Goal: Task Accomplishment & Management: Use online tool/utility

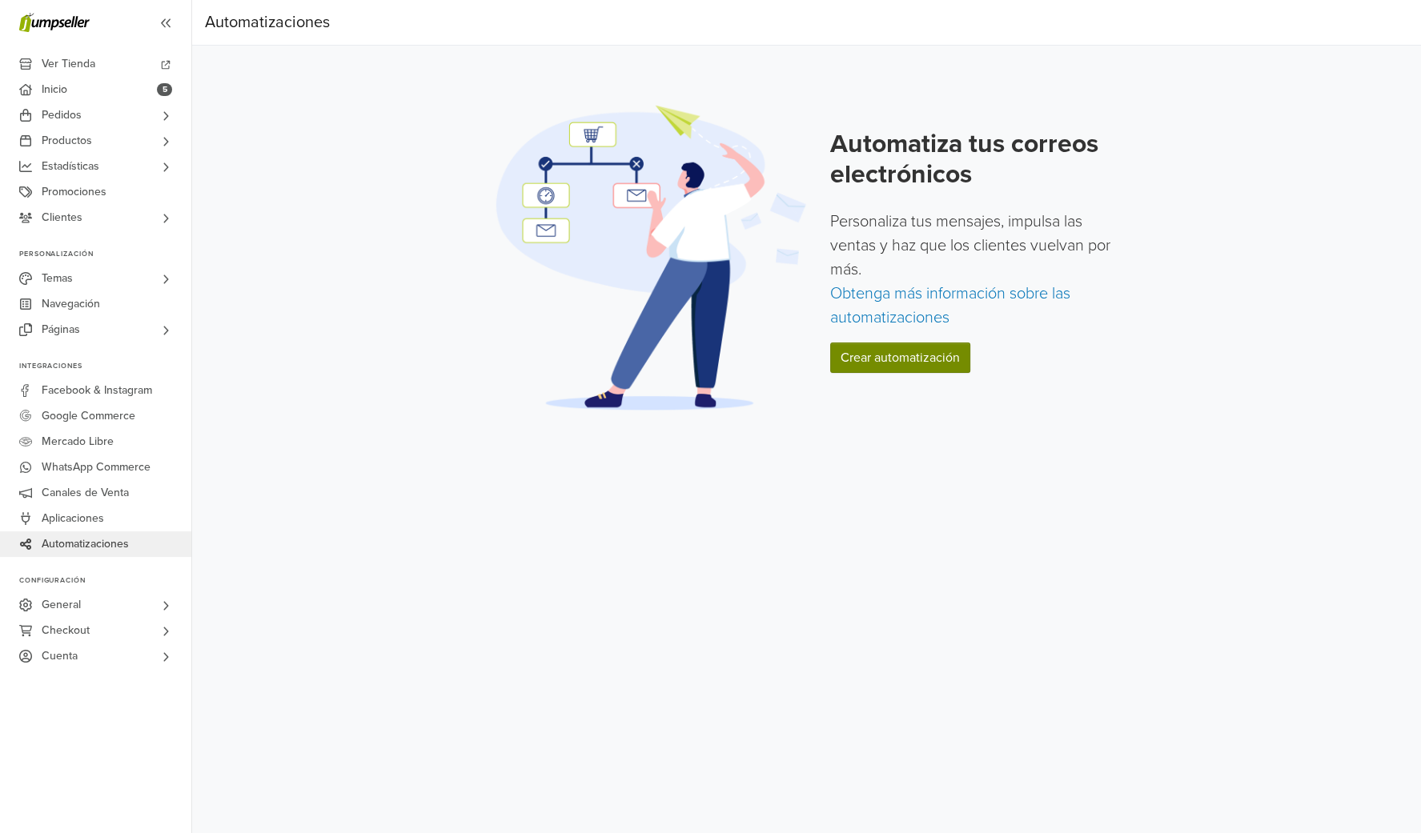
click at [886, 359] on link "Crear automatización" at bounding box center [900, 358] width 140 height 30
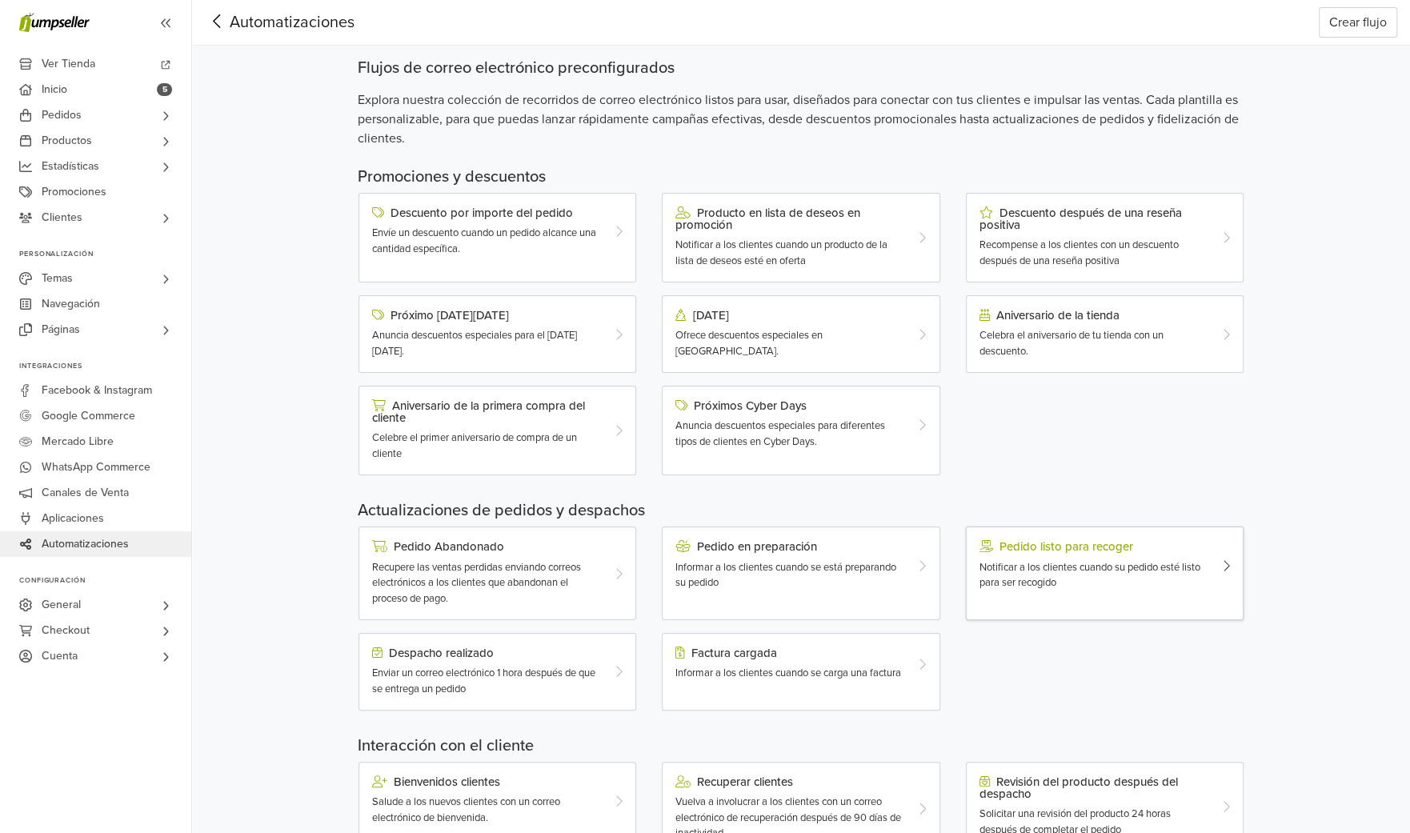
click at [1220, 558] on div at bounding box center [1230, 565] width 23 height 50
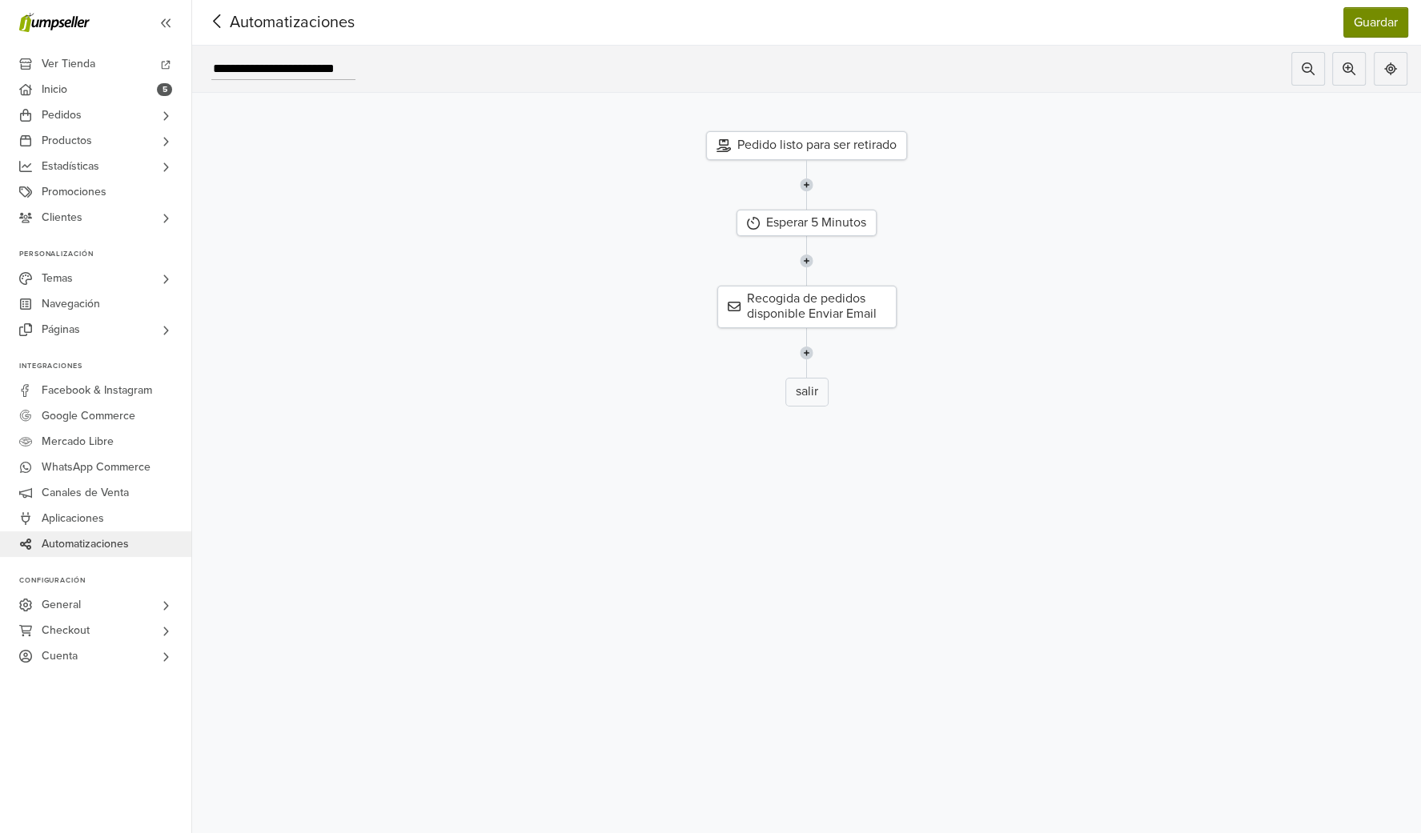
click at [1366, 17] on button "Guardar" at bounding box center [1375, 22] width 65 height 30
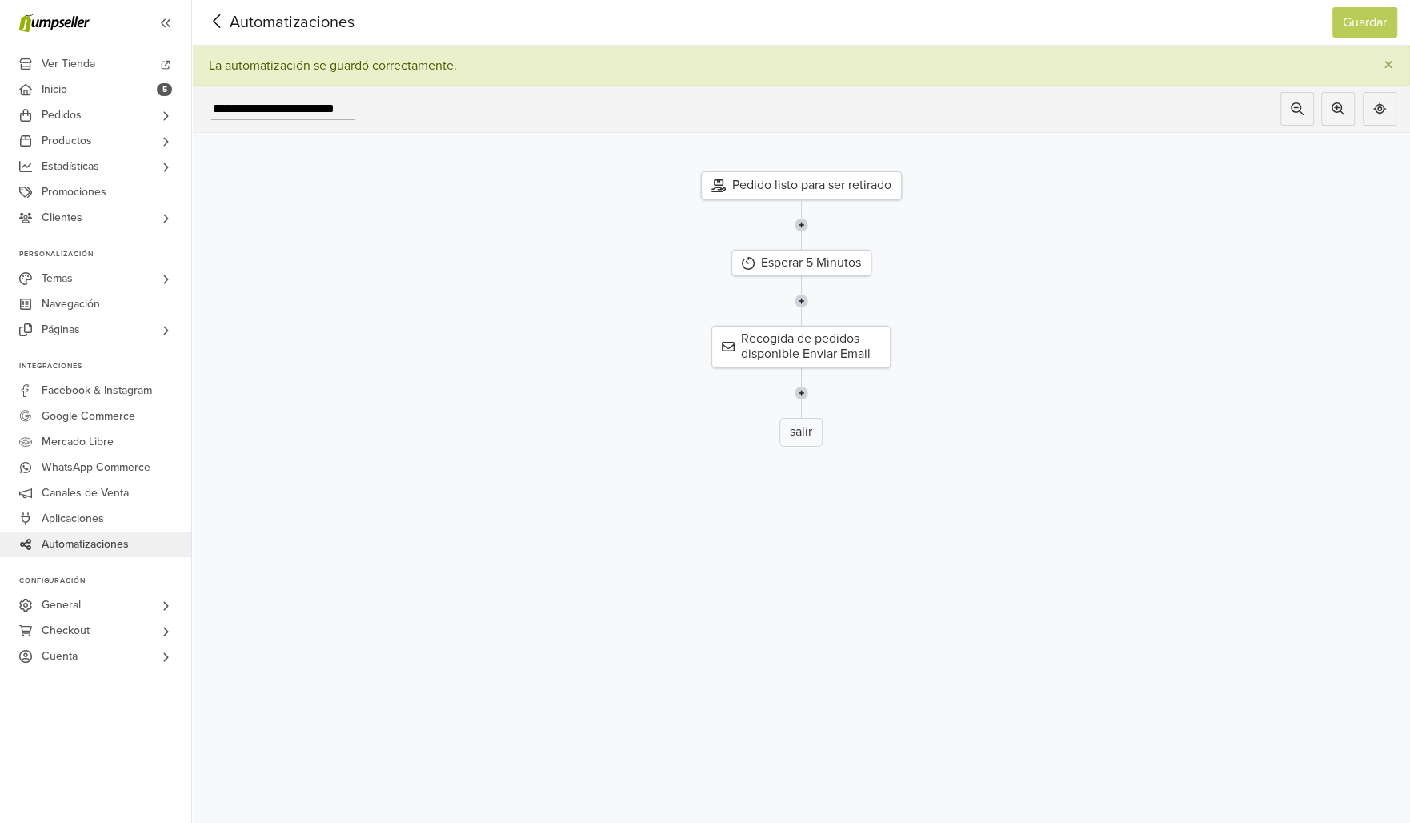
click at [218, 20] on icon at bounding box center [217, 21] width 25 height 20
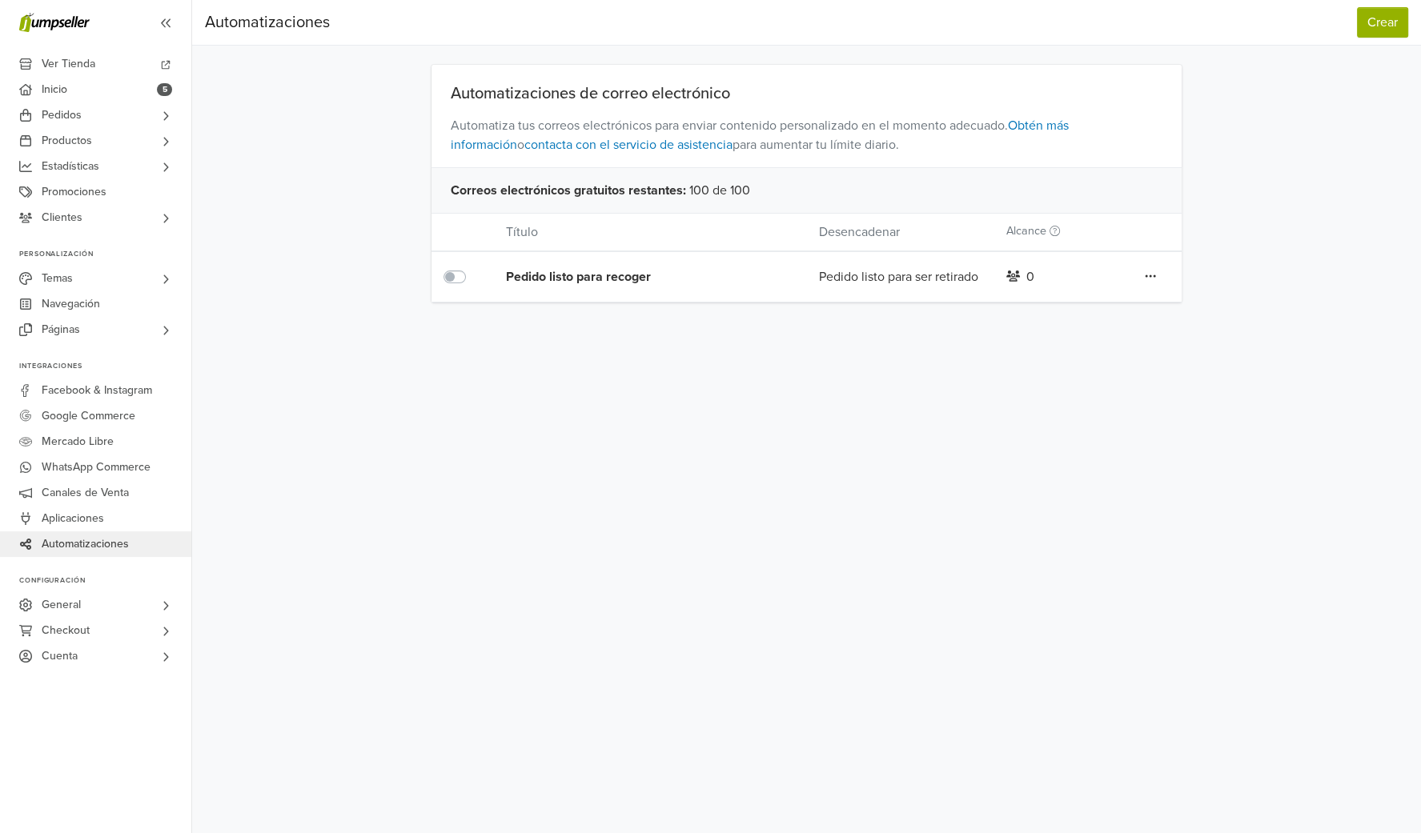
click at [1150, 275] on icon at bounding box center [1150, 276] width 10 height 2
click at [843, 379] on div "Preferencias Suscripción Salir Automatizaciones Crear Automatizaciones Crear Au…" at bounding box center [806, 416] width 1229 height 833
click at [85, 541] on span "Automatizaciones" at bounding box center [85, 544] width 87 height 26
click at [1384, 16] on button "Crear" at bounding box center [1382, 22] width 51 height 30
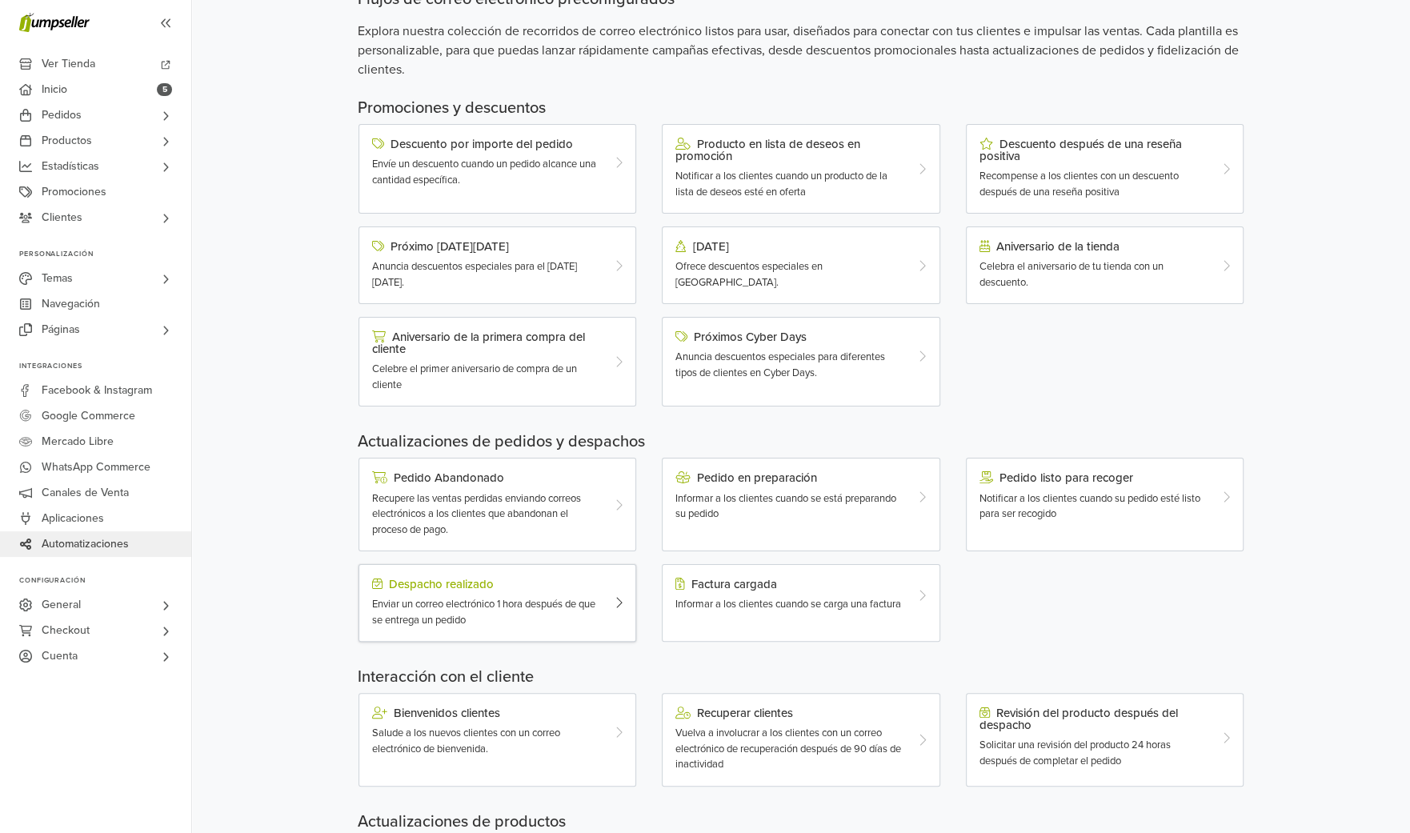
scroll to position [85, 0]
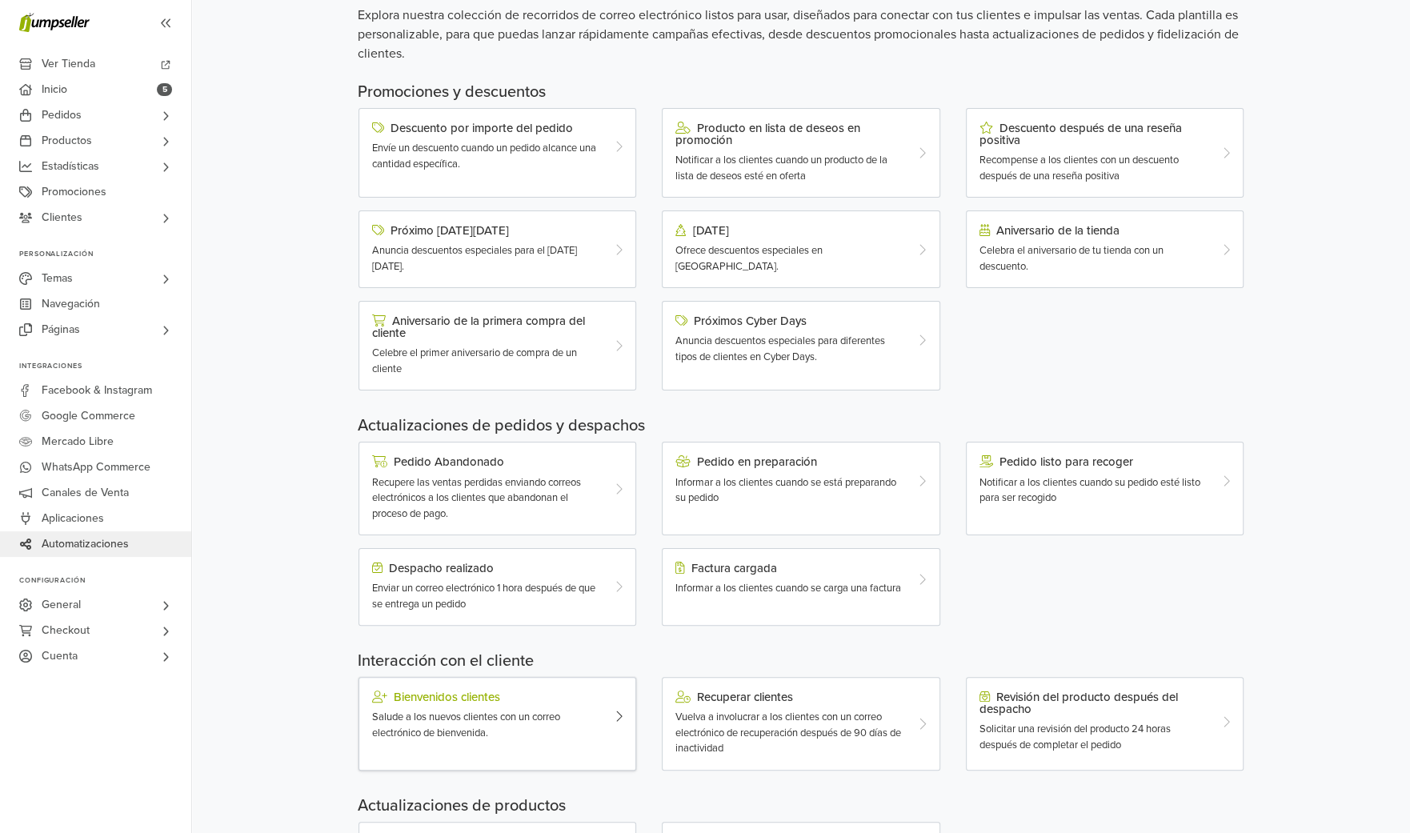
click at [618, 710] on icon at bounding box center [619, 716] width 8 height 13
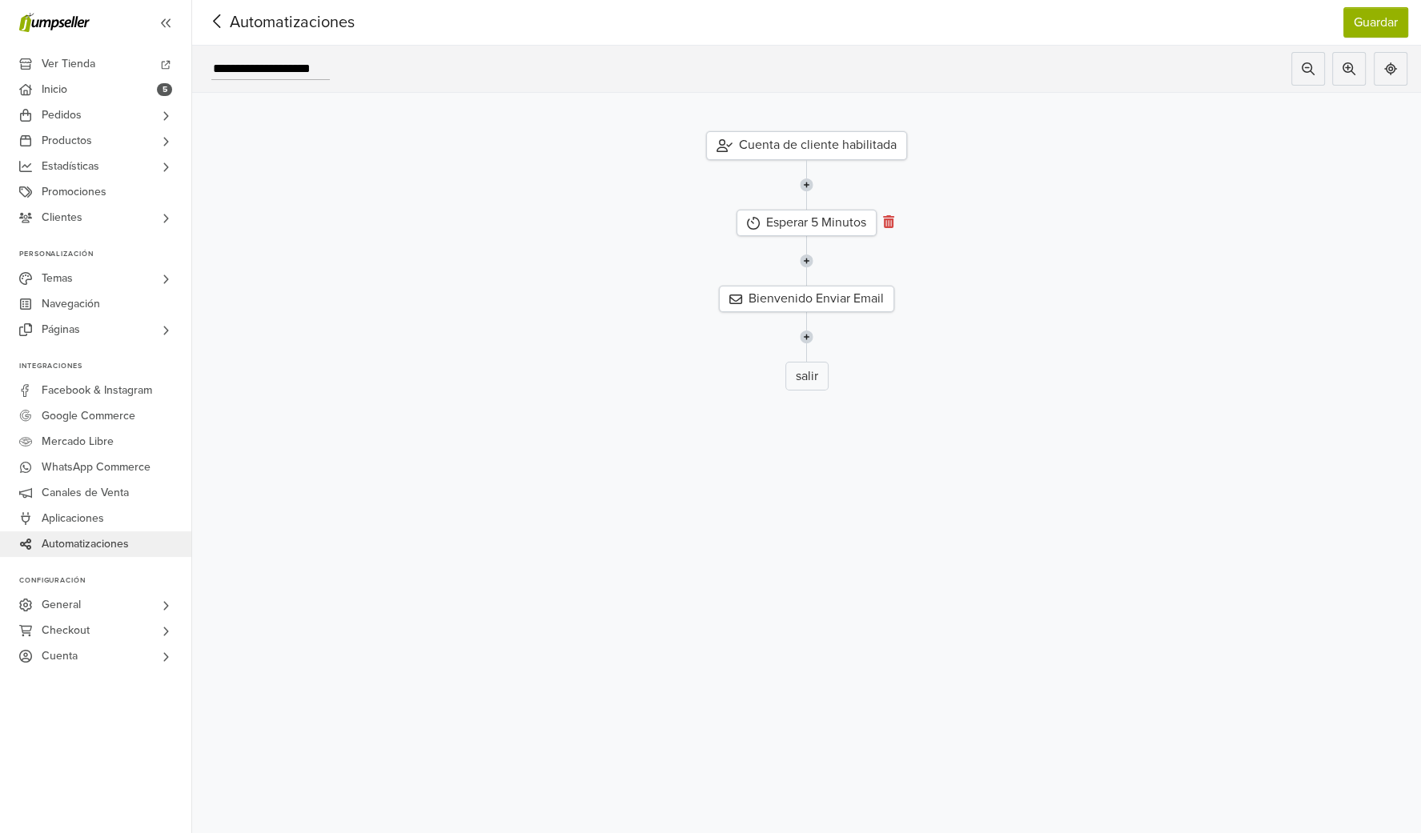
click at [888, 223] on icon at bounding box center [888, 221] width 11 height 13
click at [808, 186] on img at bounding box center [807, 185] width 14 height 50
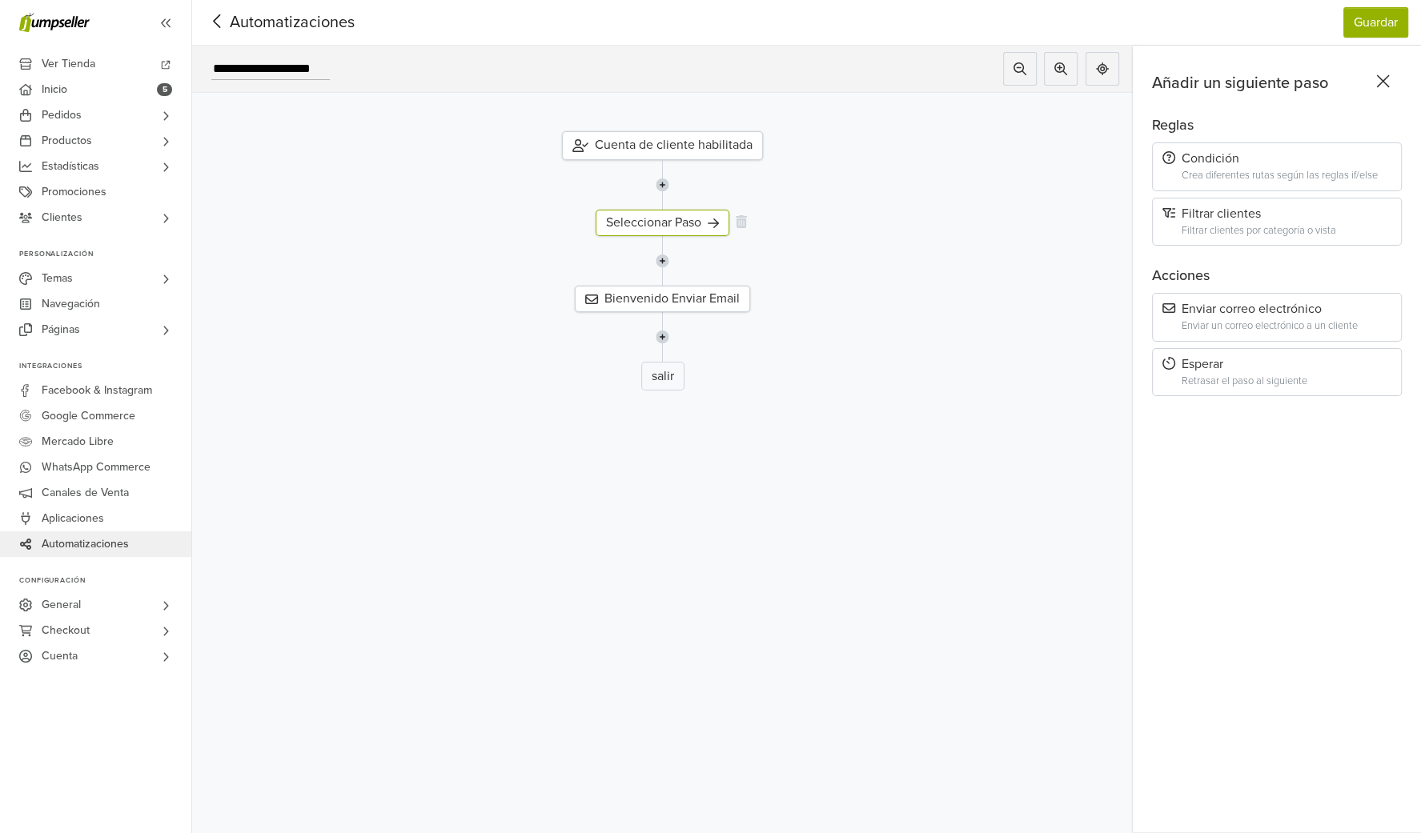
click at [672, 224] on div "Seleccionar Paso" at bounding box center [662, 223] width 134 height 26
click at [711, 222] on icon at bounding box center [713, 224] width 11 height 10
click at [214, 20] on icon at bounding box center [216, 21] width 7 height 14
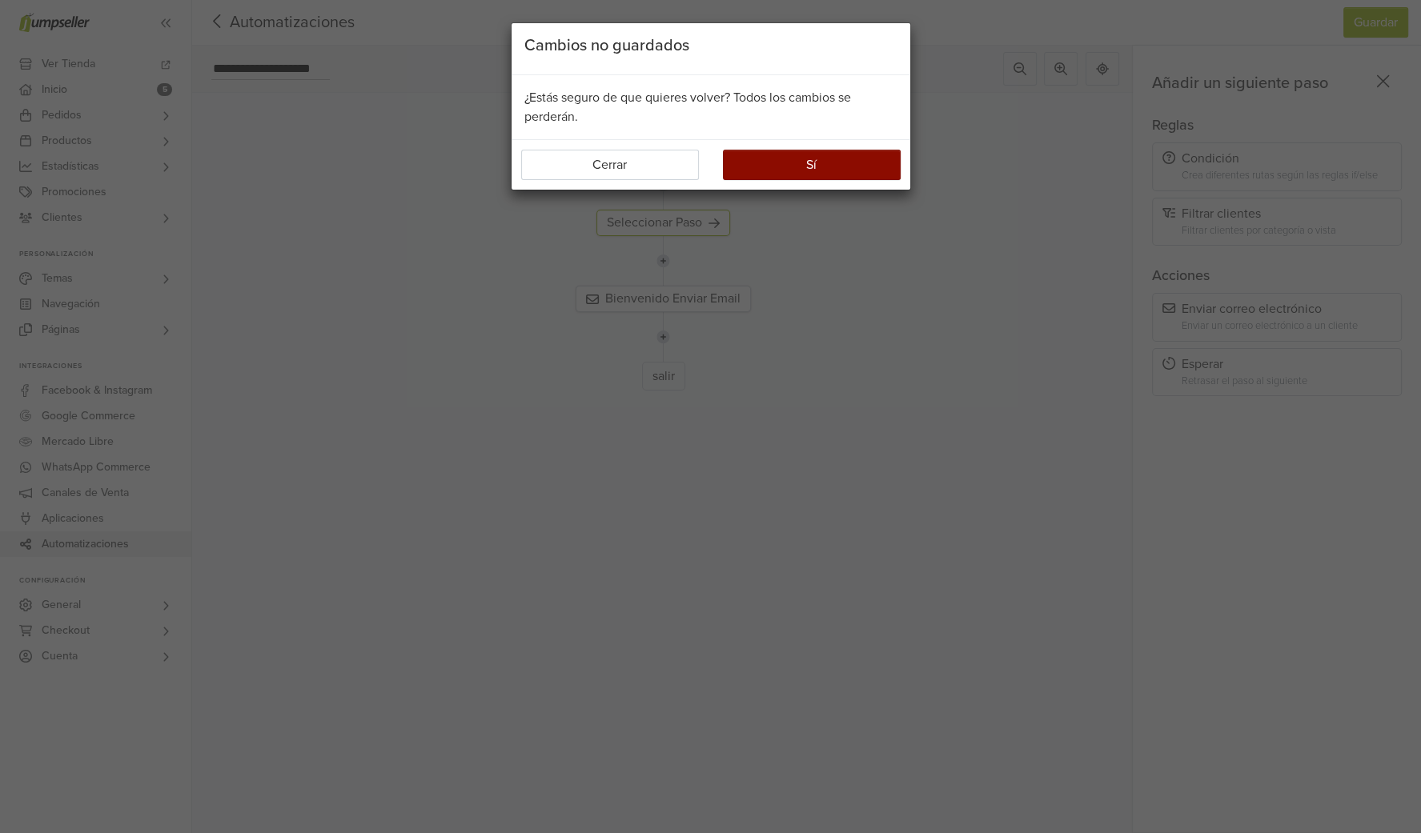
click at [761, 155] on button "Sí" at bounding box center [812, 165] width 178 height 30
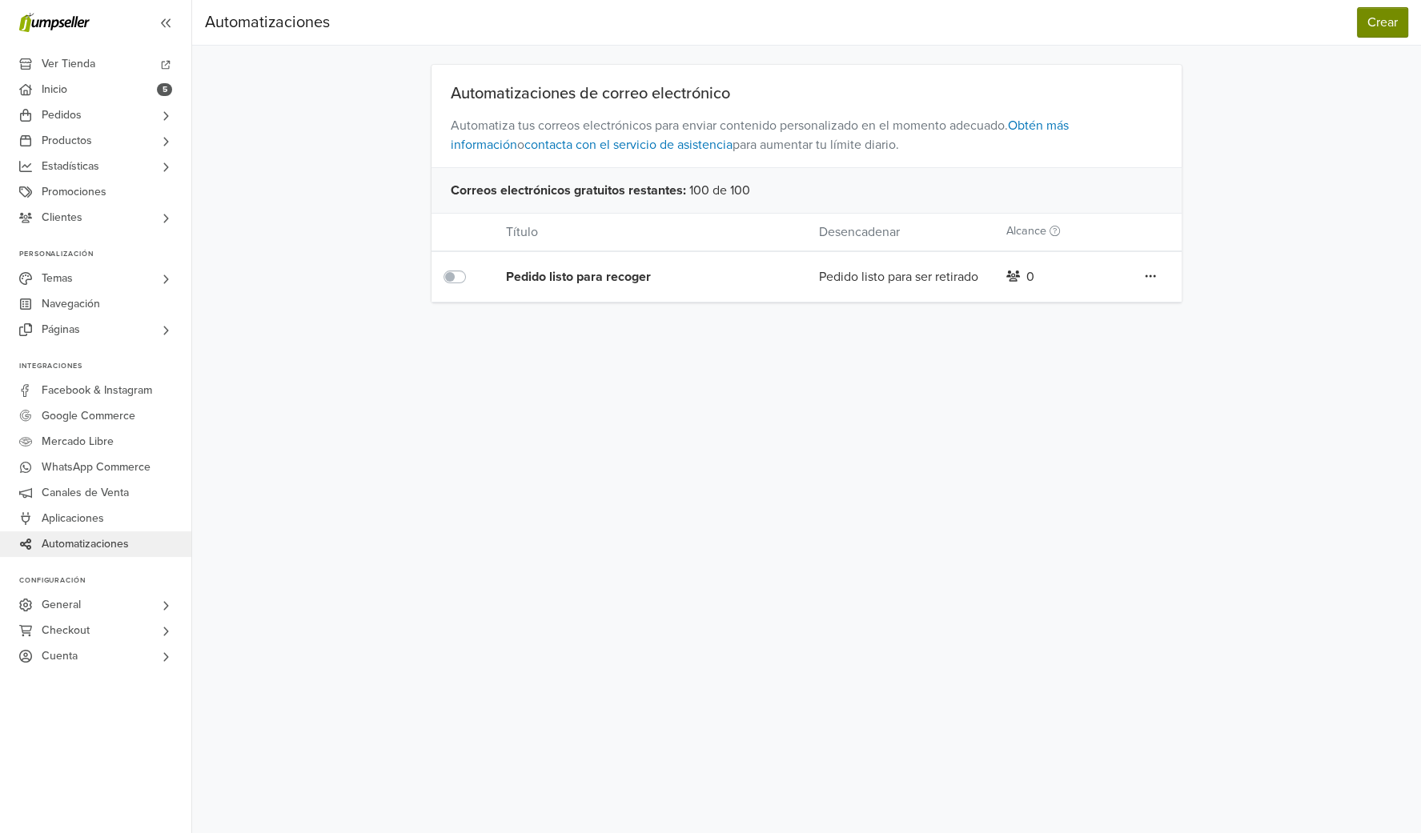
click at [1387, 26] on button "Crear" at bounding box center [1382, 22] width 51 height 30
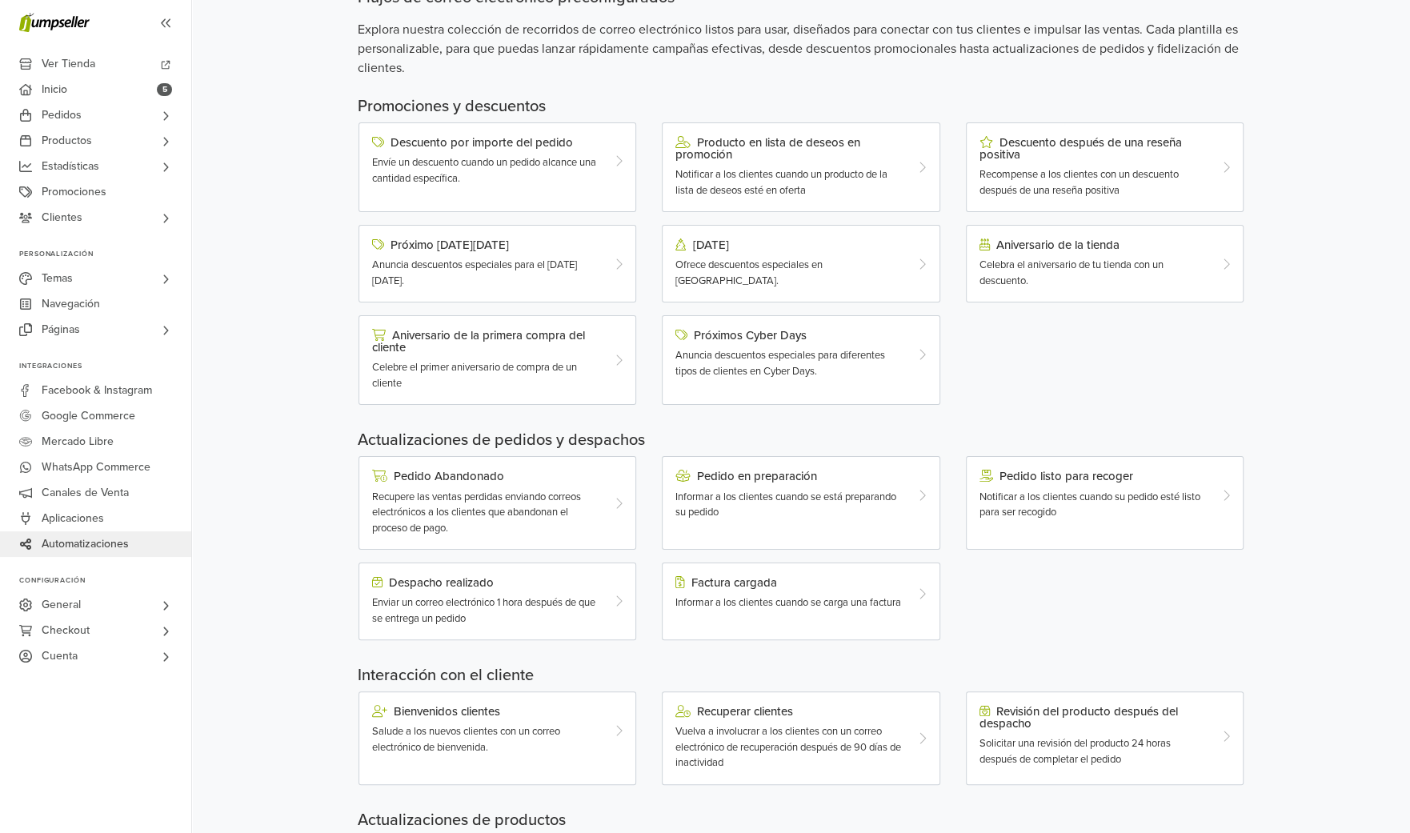
scroll to position [176, 0]
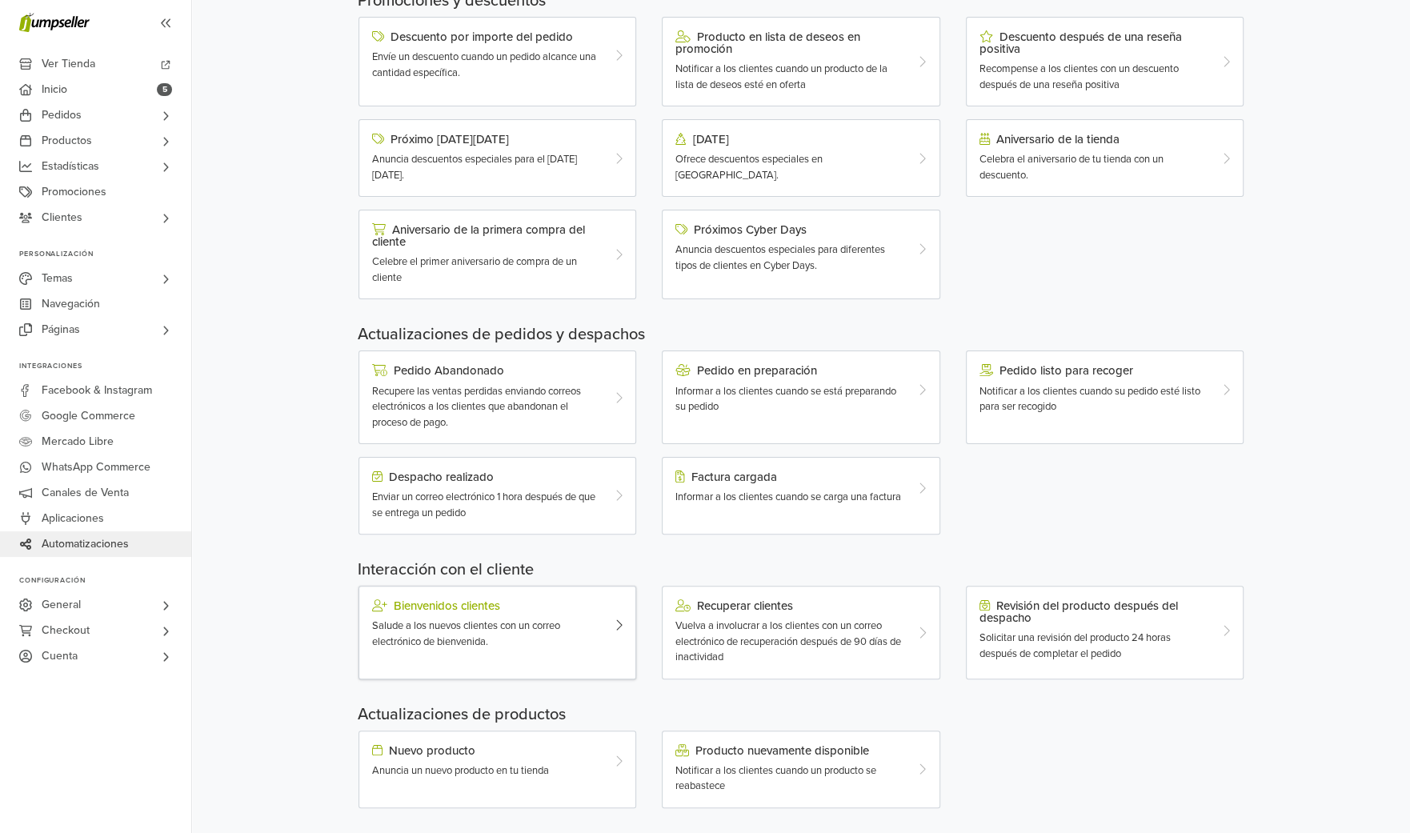
click at [618, 619] on icon at bounding box center [619, 625] width 8 height 13
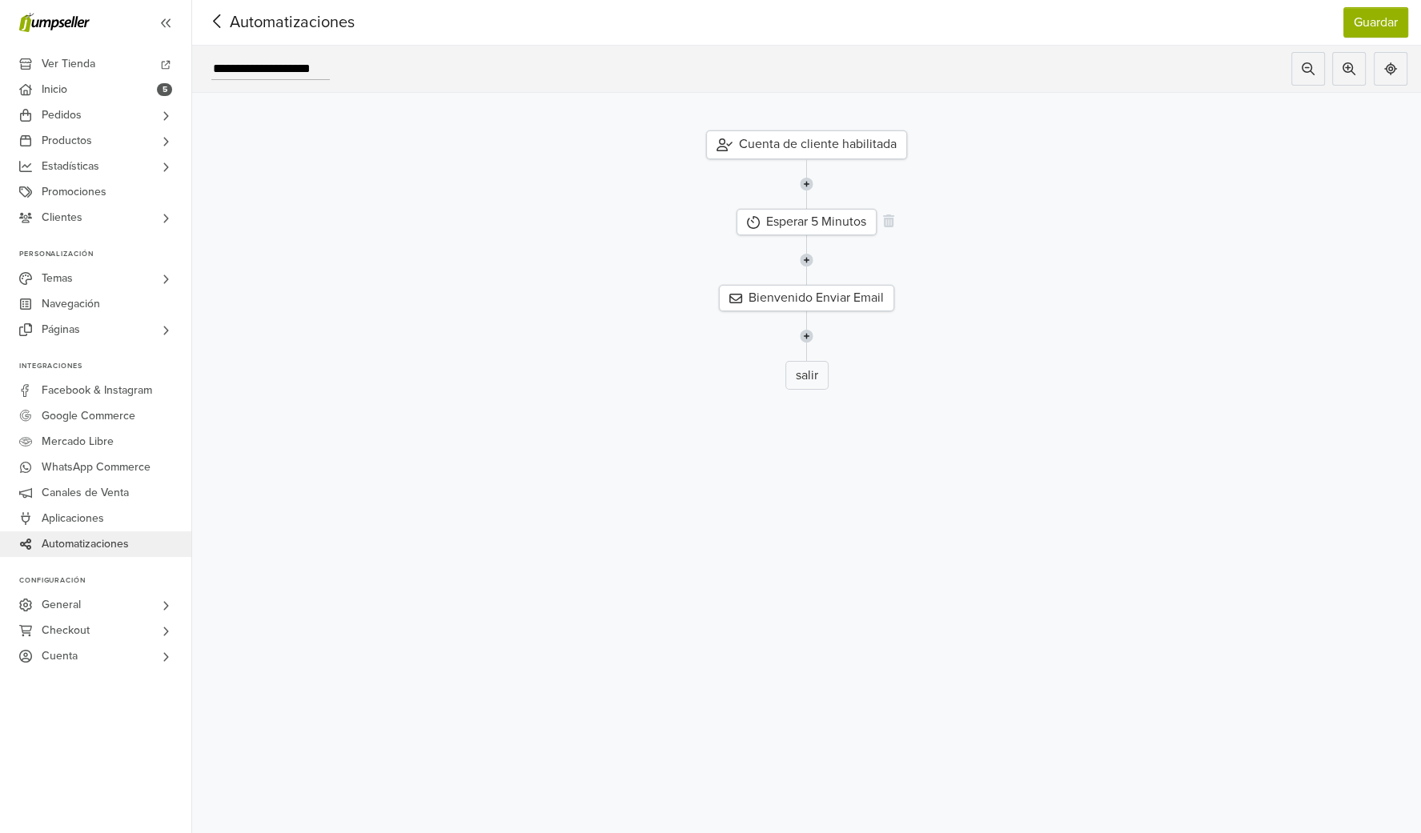
click at [816, 227] on div "Esperar 5 Minutos" at bounding box center [806, 222] width 140 height 26
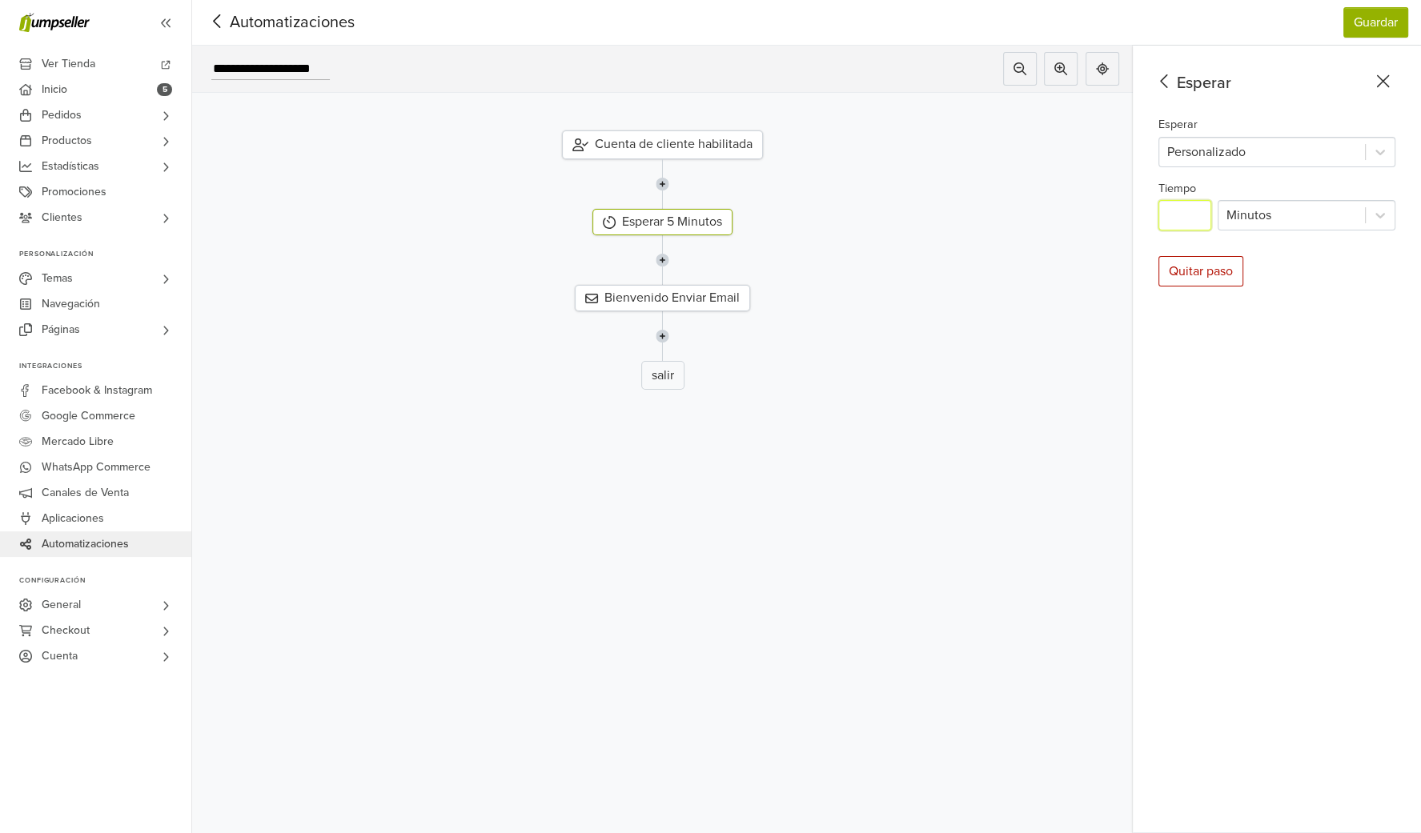
click at [1183, 219] on input "*" at bounding box center [1184, 215] width 53 height 30
click at [1182, 219] on input "*" at bounding box center [1184, 215] width 53 height 30
type input "*"
click at [1373, 18] on button "Guardar" at bounding box center [1375, 22] width 65 height 30
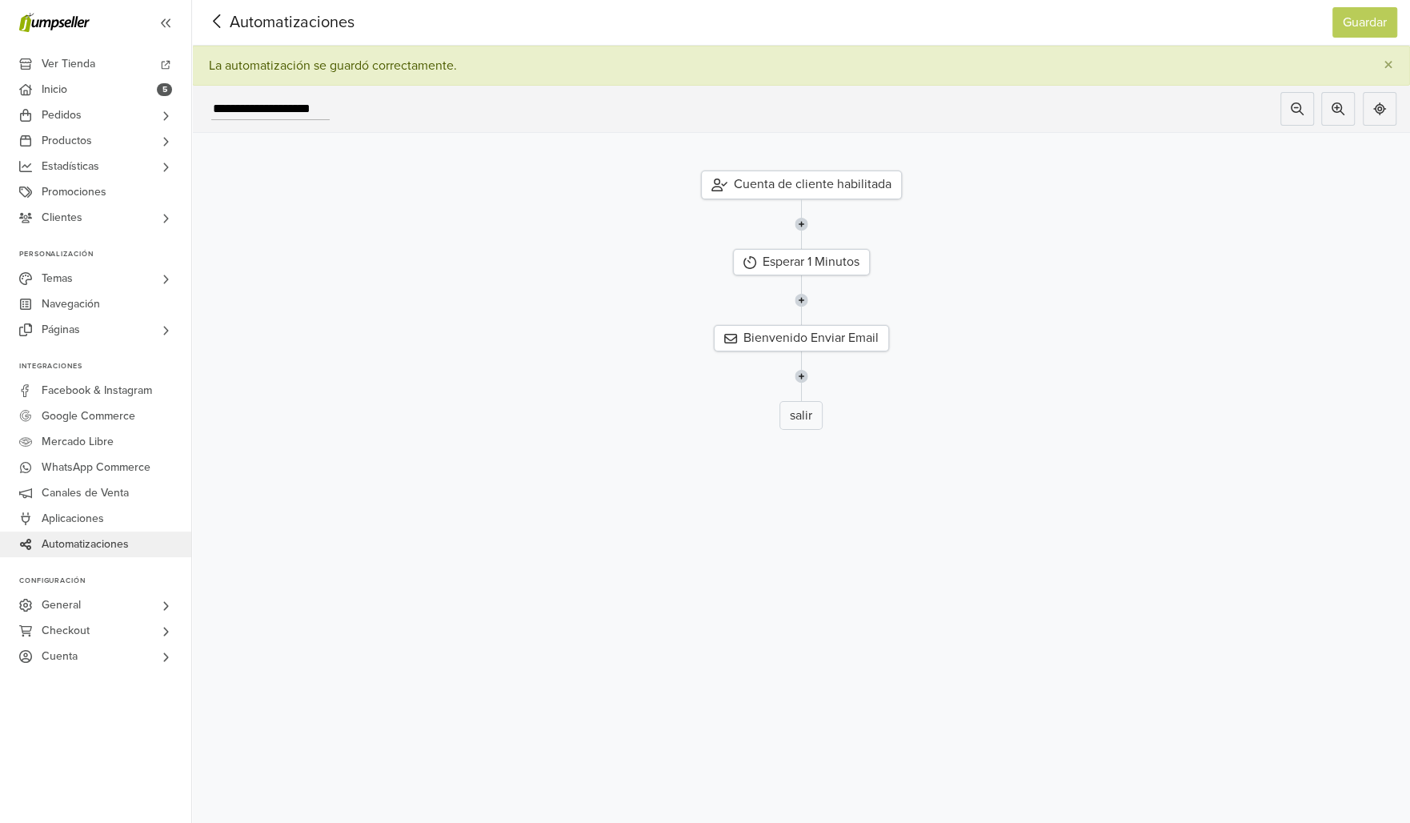
click at [211, 21] on icon at bounding box center [217, 21] width 25 height 20
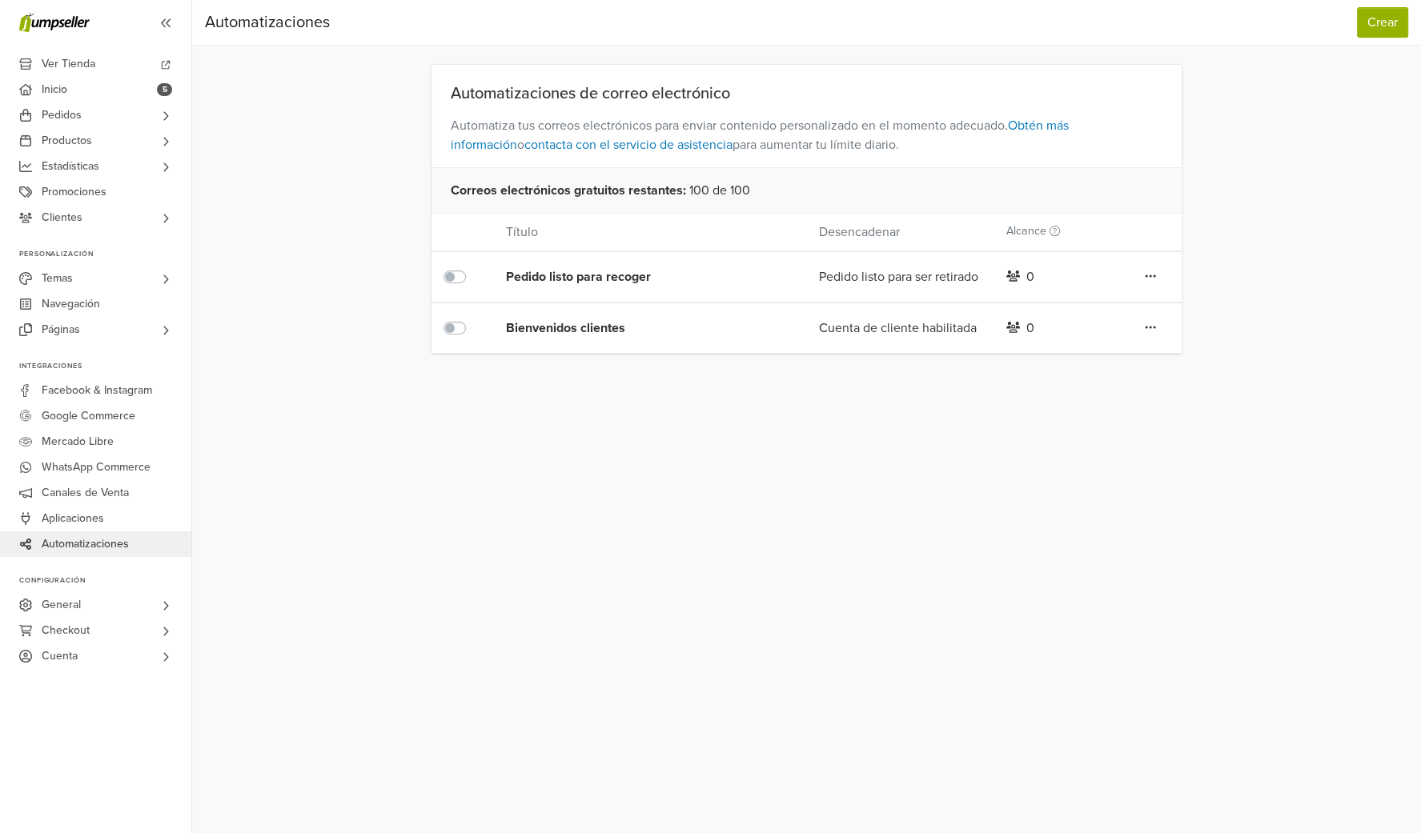
click at [1149, 275] on icon at bounding box center [1150, 276] width 10 height 2
click at [1084, 307] on link "Editar" at bounding box center [1092, 308] width 126 height 26
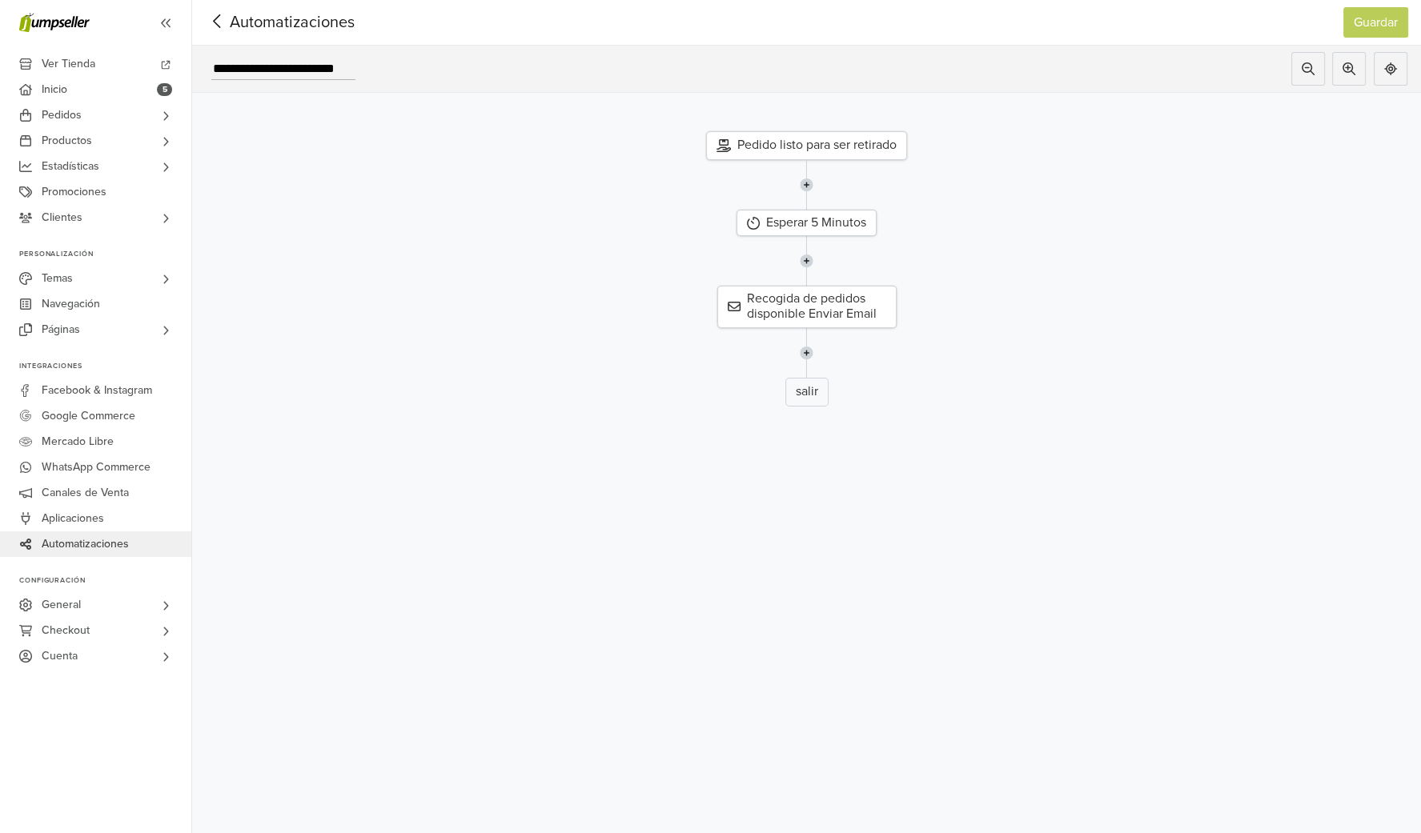
click at [214, 28] on icon at bounding box center [217, 21] width 25 height 20
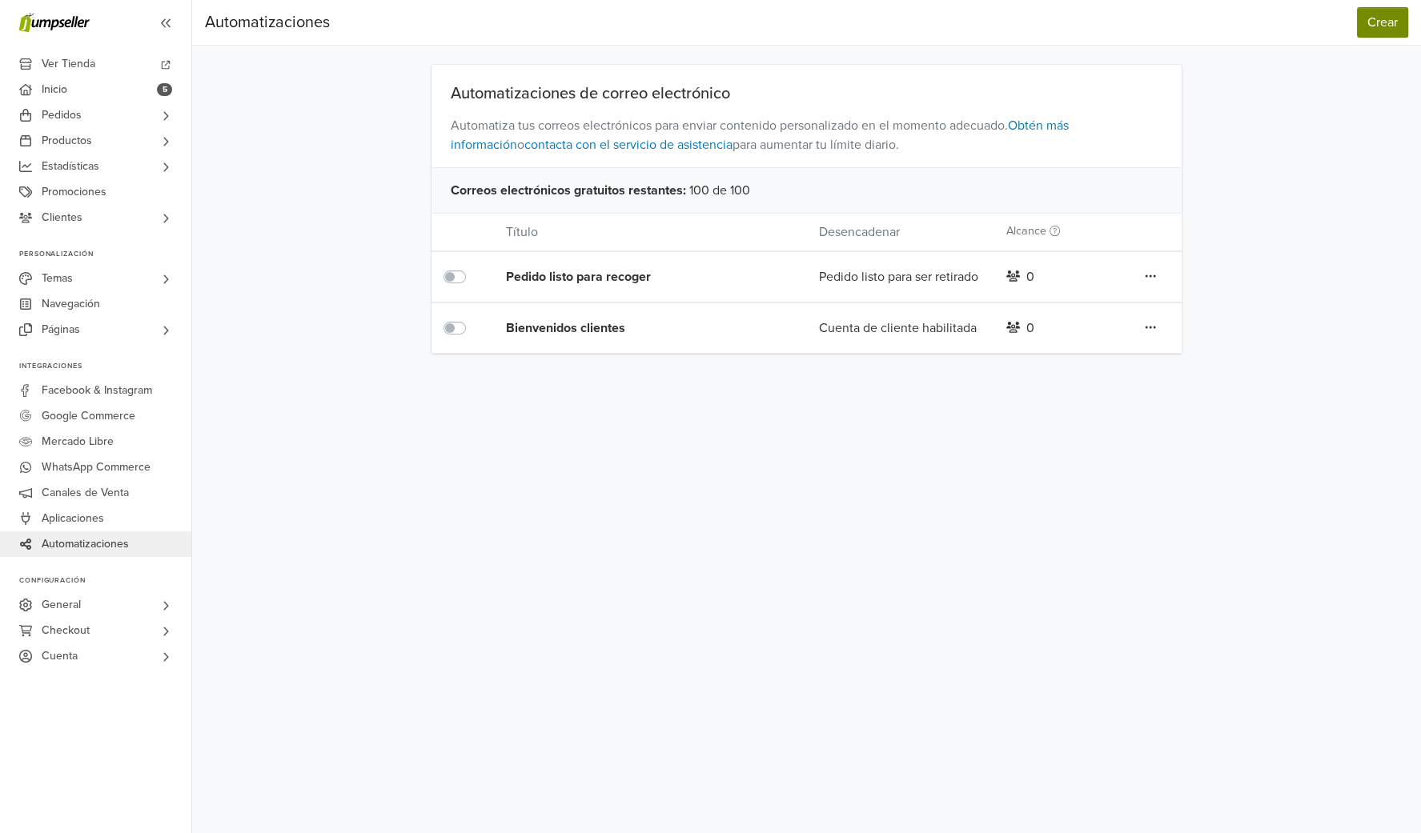
click at [1378, 27] on button "Crear" at bounding box center [1382, 22] width 51 height 30
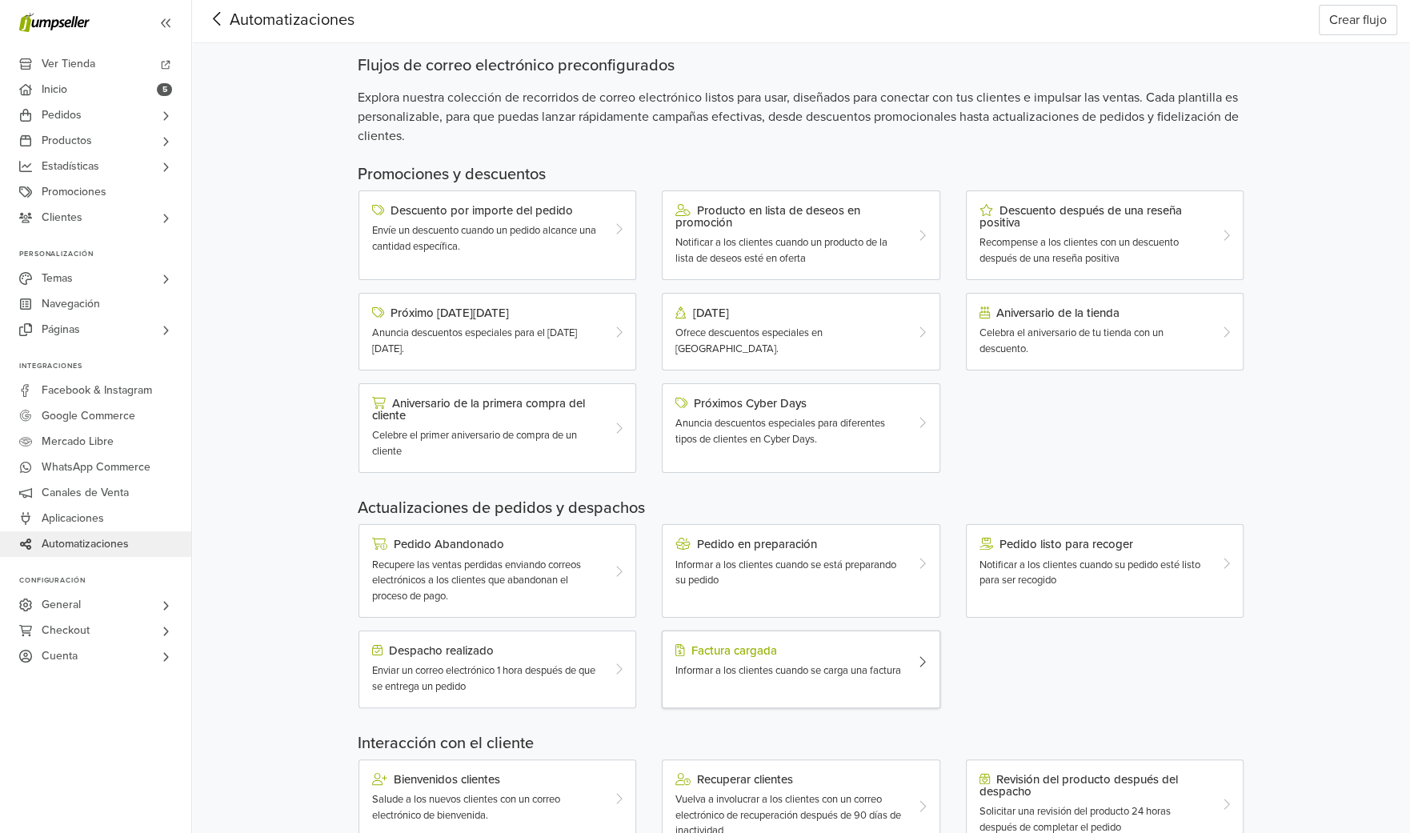
scroll to position [176, 0]
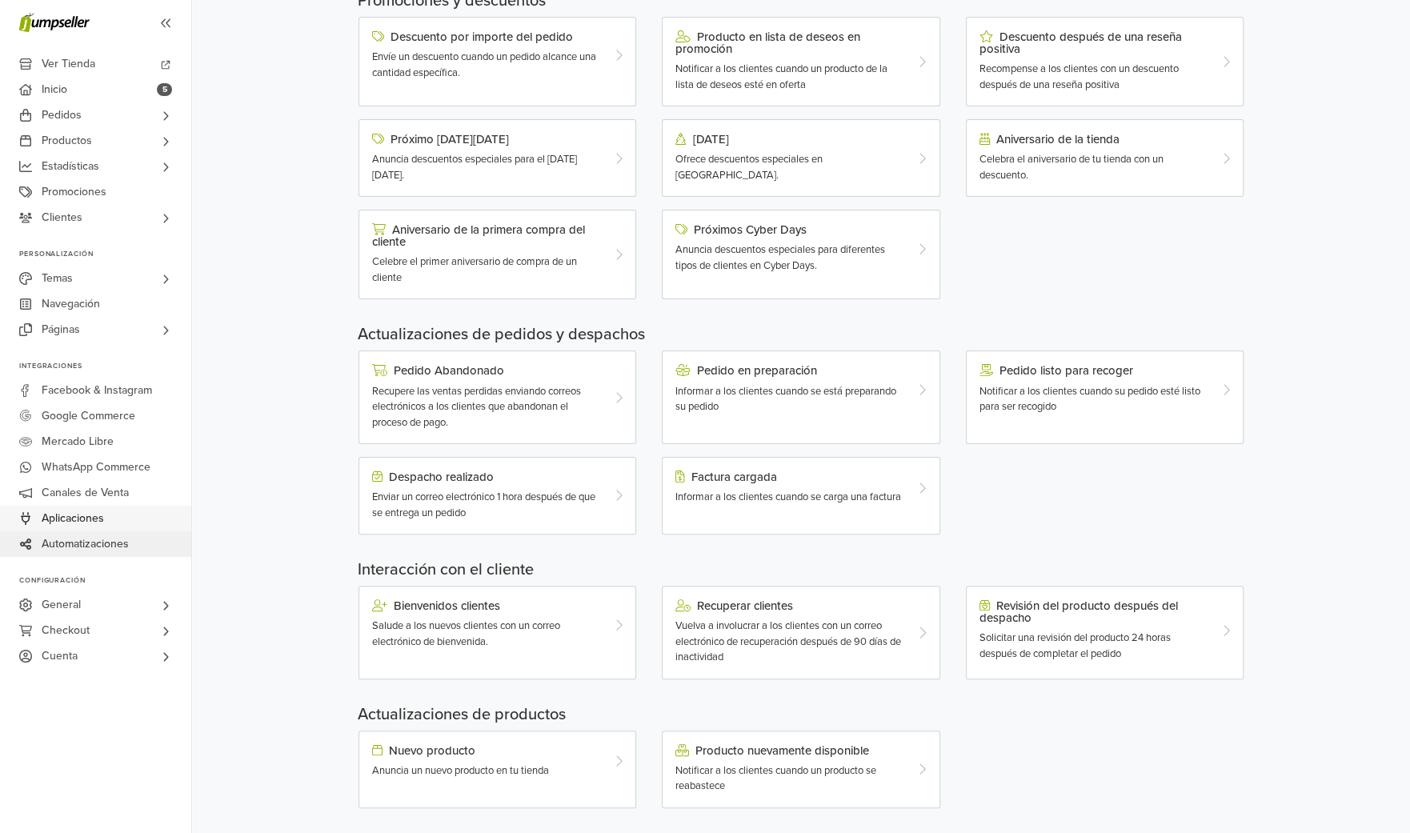
click at [62, 521] on span "Aplicaciones" at bounding box center [73, 519] width 62 height 26
